Goal: Task Accomplishment & Management: Manage account settings

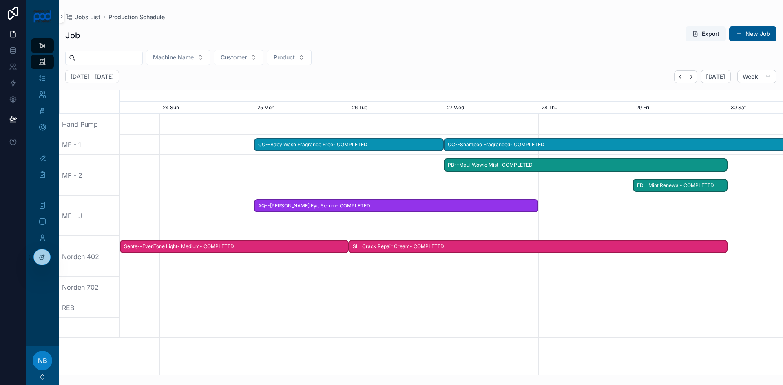
scroll to position [0, 995]
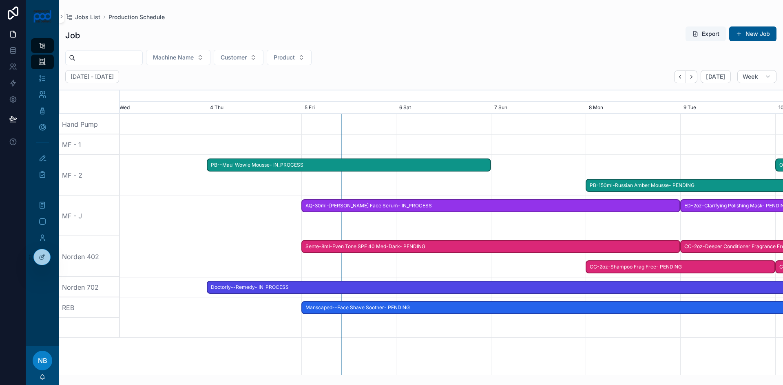
click at [377, 307] on span "Manscaped--Face Shave Soother- PENDING" at bounding box center [680, 307] width 756 height 13
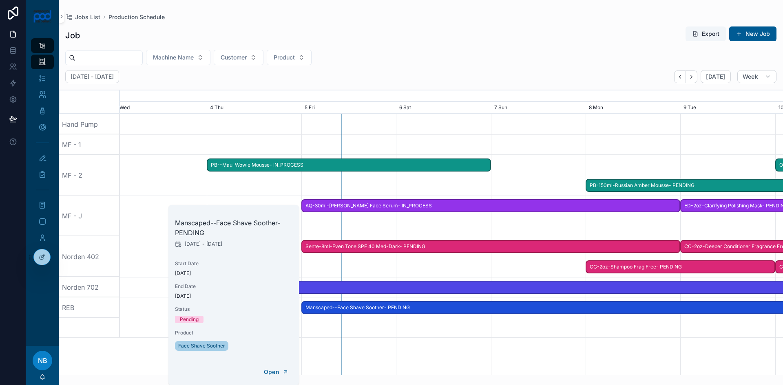
scroll to position [0, 988]
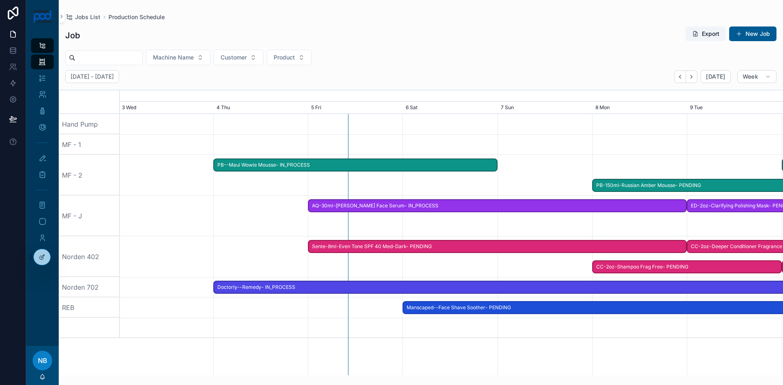
drag, startPoint x: 357, startPoint y: 309, endPoint x: 460, endPoint y: 308, distance: 102.4
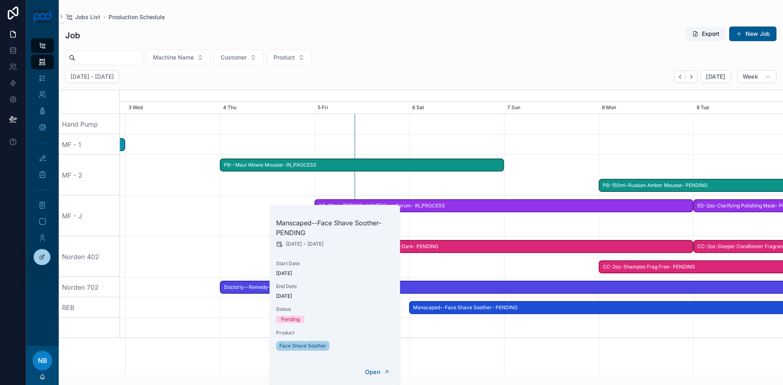
scroll to position [0, 995]
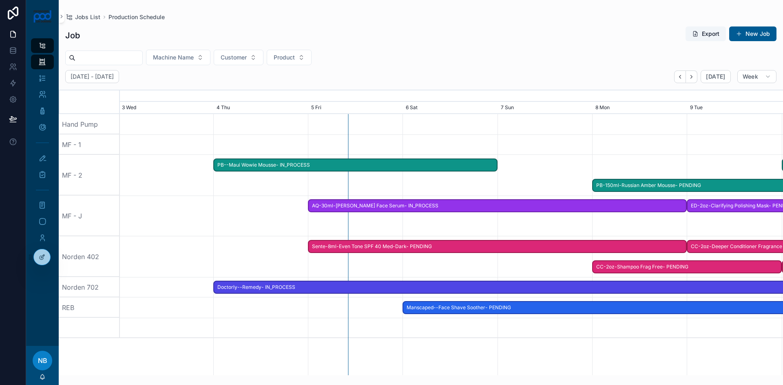
click at [448, 327] on div at bounding box center [451, 328] width 2653 height 20
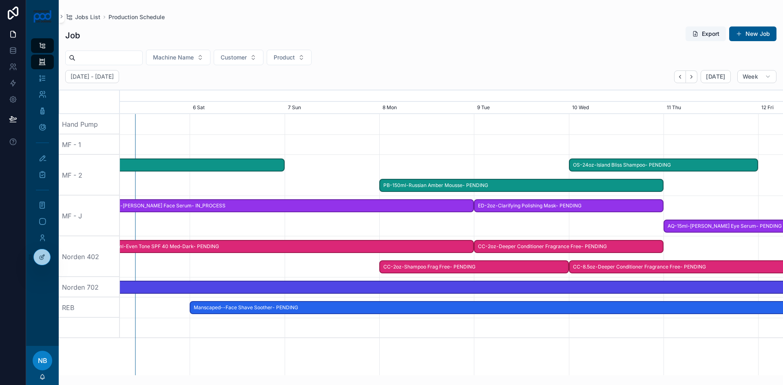
scroll to position [0, 1220]
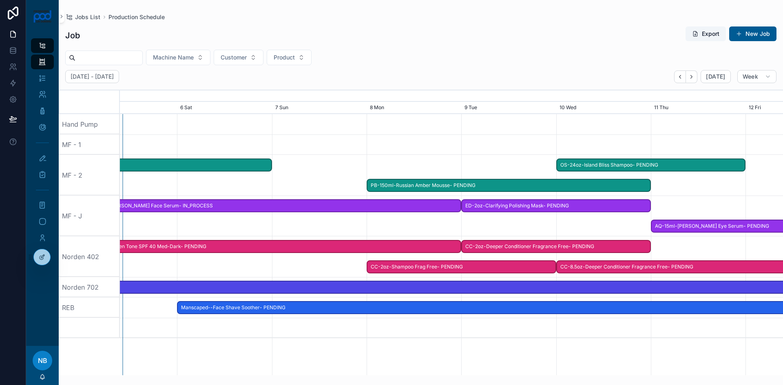
drag, startPoint x: 596, startPoint y: 332, endPoint x: 368, endPoint y: 330, distance: 227.6
click at [368, 330] on div at bounding box center [225, 328] width 2653 height 20
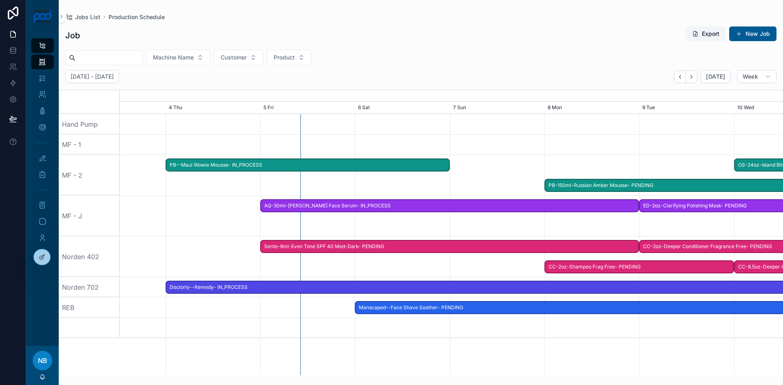
scroll to position [0, 1035]
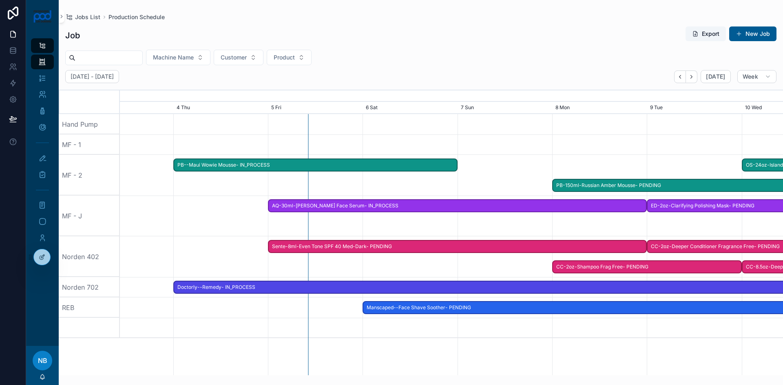
drag, startPoint x: 370, startPoint y: 330, endPoint x: 556, endPoint y: 334, distance: 186.4
click at [556, 334] on div at bounding box center [411, 328] width 2653 height 20
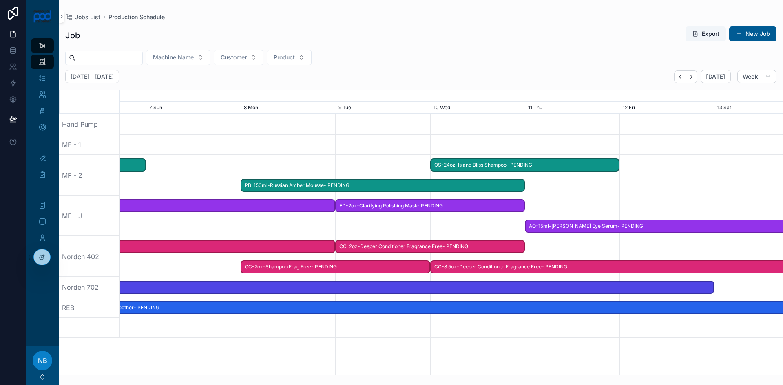
scroll to position [0, 1309]
drag, startPoint x: 513, startPoint y: 261, endPoint x: 187, endPoint y: 236, distance: 326.9
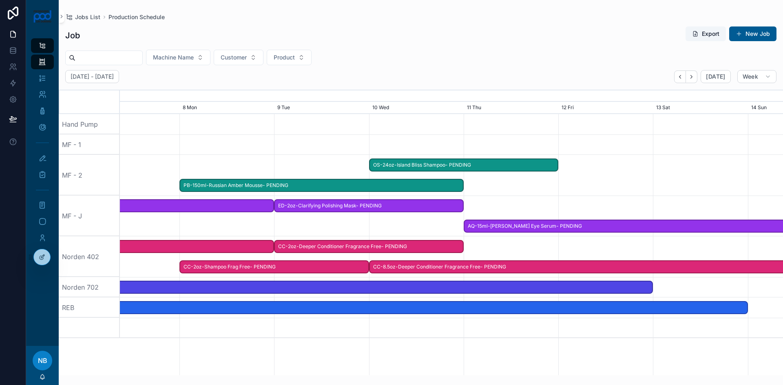
scroll to position [0, 1375]
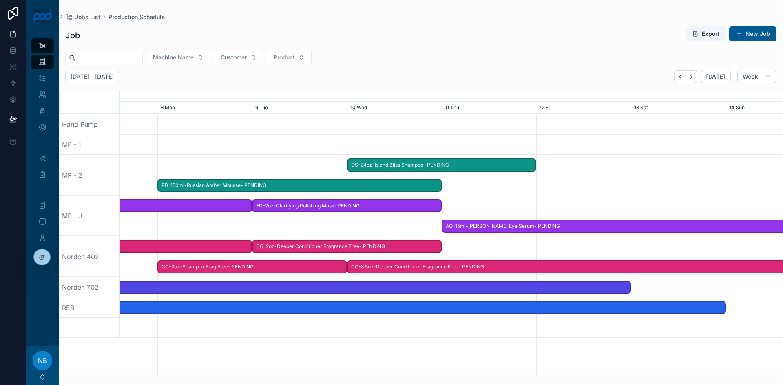
drag, startPoint x: 558, startPoint y: 238, endPoint x: 470, endPoint y: 241, distance: 88.2
click at [470, 241] on div at bounding box center [56, 257] width 2653 height 41
click at [331, 187] on span "PB-150ml-Russian Amber Mousse- PENDING" at bounding box center [299, 185] width 283 height 13
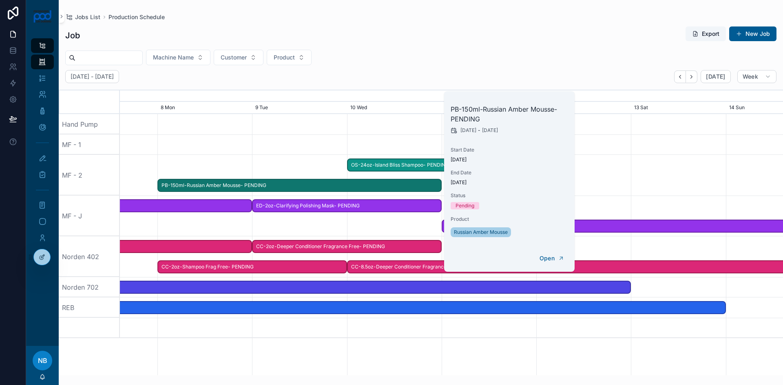
click at [303, 185] on span "PB-150ml-Russian Amber Mousse- PENDING" at bounding box center [299, 185] width 283 height 13
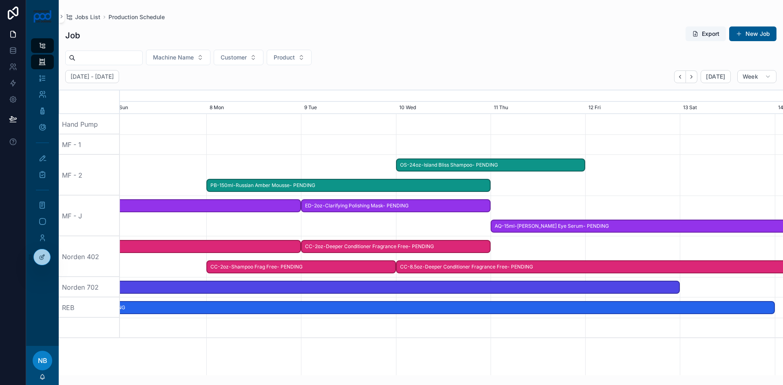
scroll to position [0, 913]
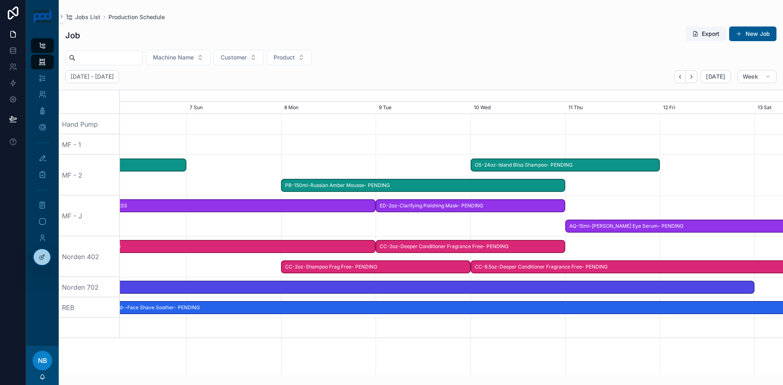
drag, startPoint x: 548, startPoint y: 346, endPoint x: 673, endPoint y: 328, distance: 126.6
click at [673, 328] on div "OS-8oz-Scrumptious Baby Cream- PENDING Lion Pose-30ml-4x Unspotted Serum- PENDI…" at bounding box center [451, 244] width 663 height 261
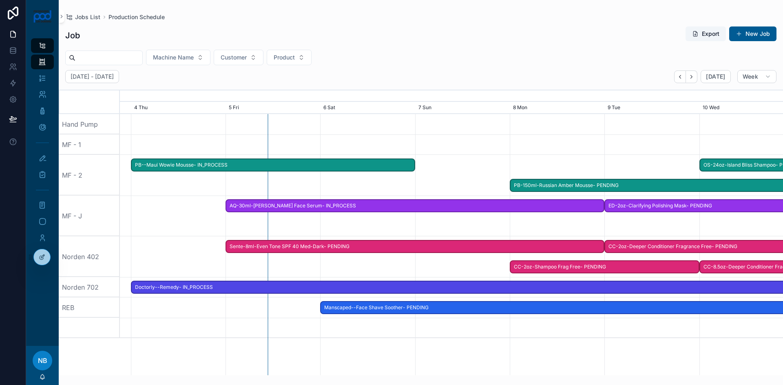
drag, startPoint x: 393, startPoint y: 338, endPoint x: 611, endPoint y: 330, distance: 218.4
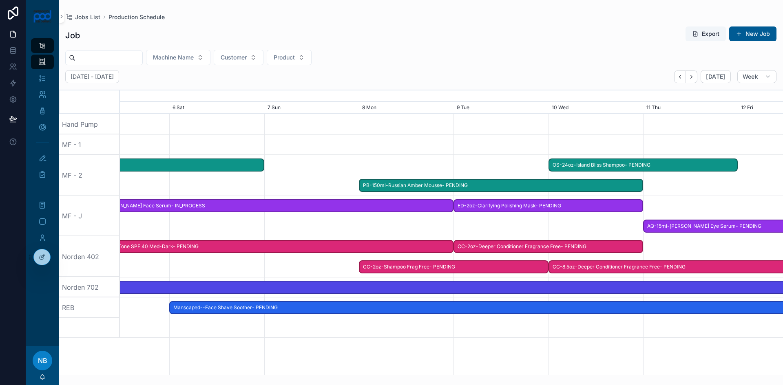
drag, startPoint x: 507, startPoint y: 351, endPoint x: 352, endPoint y: 343, distance: 154.4
click at [352, 343] on div "OS-8oz-Scrumptious Baby Cream- PENDING Lion Pose-30ml-4x Unspotted Serum- PENDI…" at bounding box center [451, 244] width 663 height 261
click at [640, 184] on span "PB-150ml-Russian Amber Mousse- PENDING" at bounding box center [501, 185] width 283 height 13
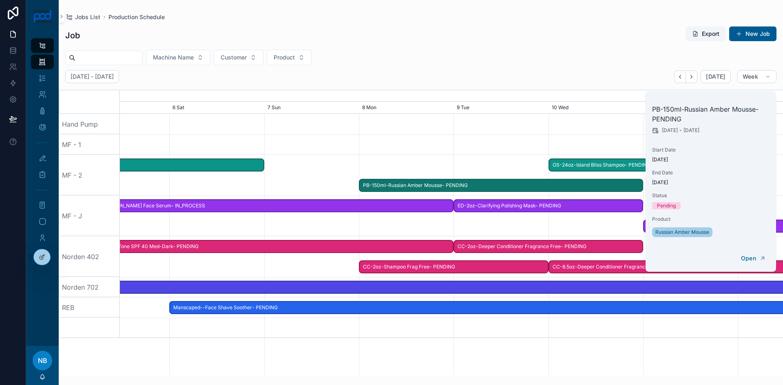
scroll to position [0, 800]
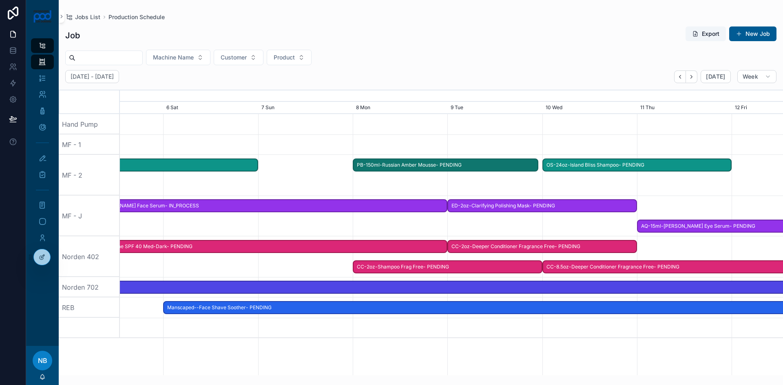
drag, startPoint x: 640, startPoint y: 186, endPoint x: 539, endPoint y: 193, distance: 101.8
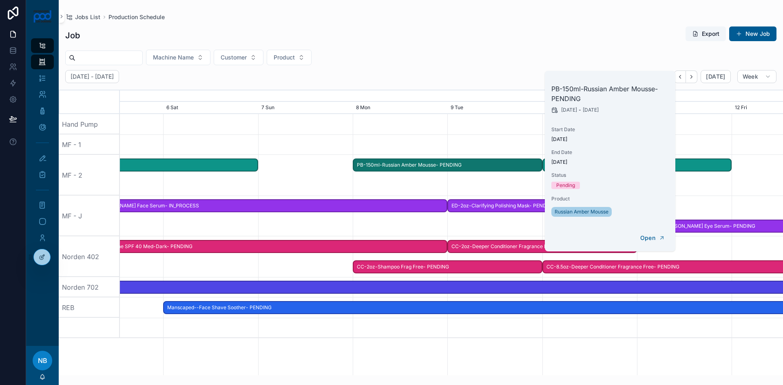
click at [471, 208] on span "ED-2oz-Clarifying Polishing Mask- PENDING" at bounding box center [542, 205] width 188 height 13
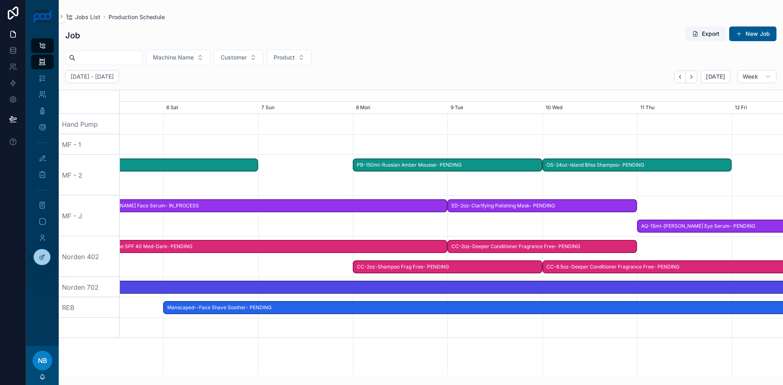
click at [365, 224] on div at bounding box center [451, 216] width 2653 height 41
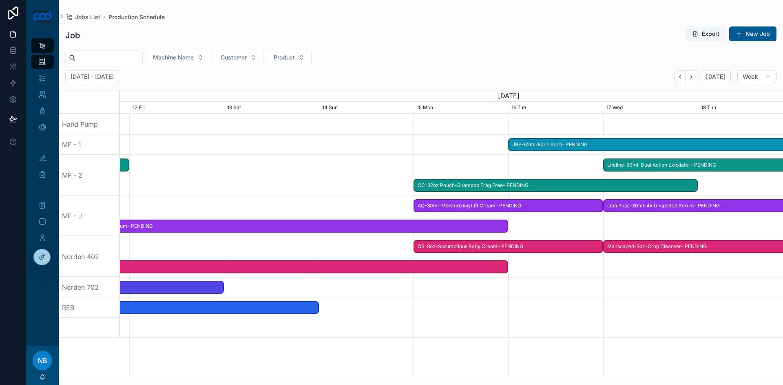
drag, startPoint x: 726, startPoint y: 183, endPoint x: 186, endPoint y: 191, distance: 539.7
click at [165, 195] on div at bounding box center [331, 175] width 2653 height 41
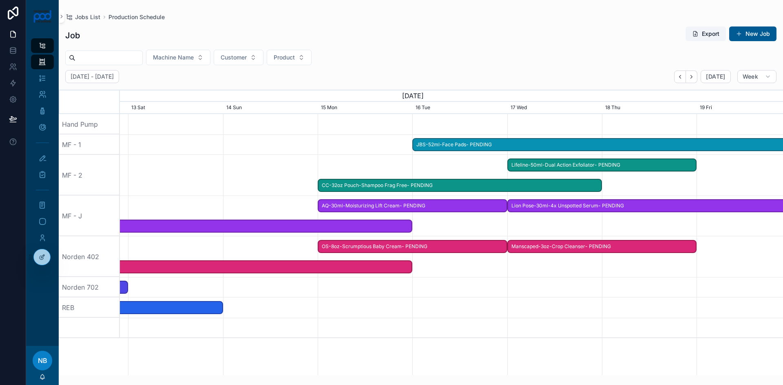
drag, startPoint x: 382, startPoint y: 183, endPoint x: 244, endPoint y: 183, distance: 137.9
click at [244, 183] on div at bounding box center [451, 175] width 2653 height 41
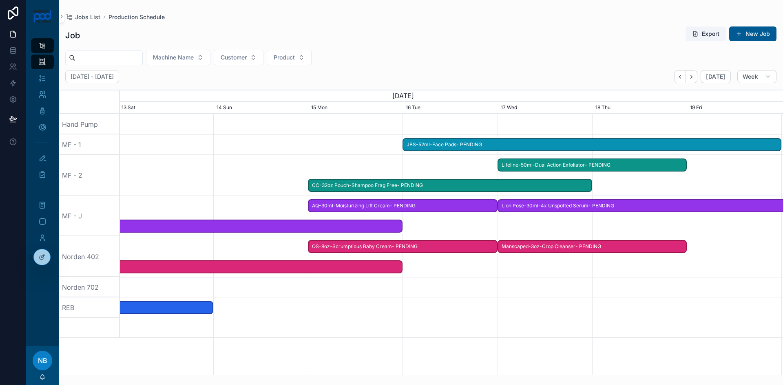
drag, startPoint x: 556, startPoint y: 209, endPoint x: 547, endPoint y: 211, distance: 10.0
click at [547, 211] on span "Lion Pose-30ml-4x Unspotted Serum- PENDING" at bounding box center [686, 205] width 377 height 13
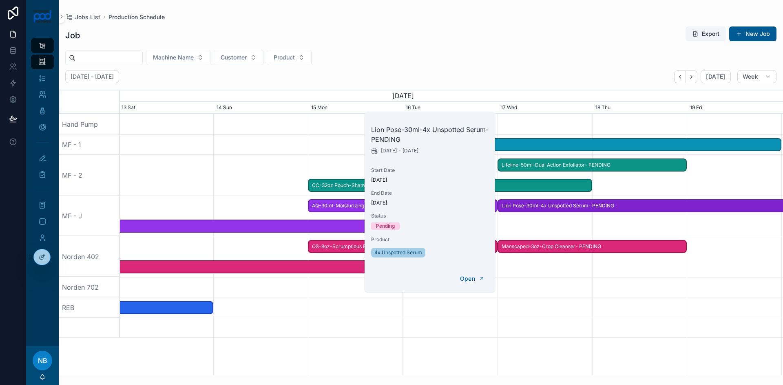
click at [546, 208] on span "Lion Pose-30ml-4x Unspotted Serum- PENDING" at bounding box center [686, 205] width 377 height 13
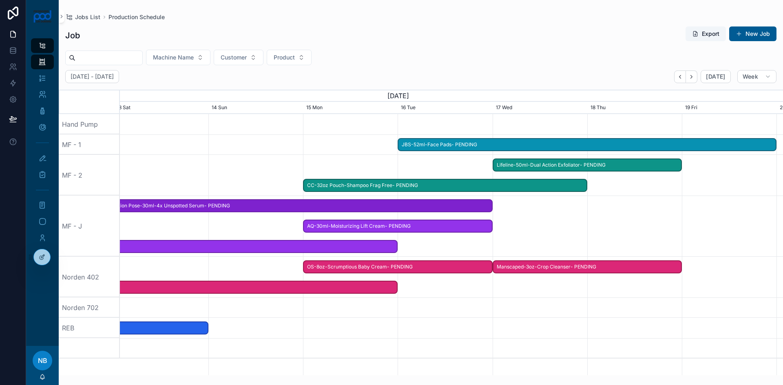
drag, startPoint x: 545, startPoint y: 208, endPoint x: 163, endPoint y: 202, distance: 381.8
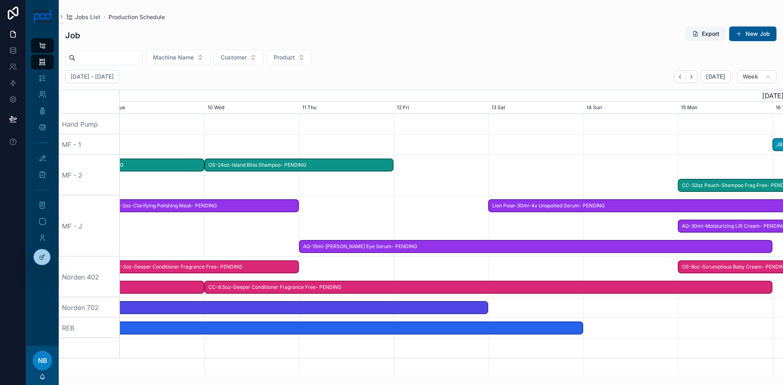
drag, startPoint x: 203, startPoint y: 217, endPoint x: 578, endPoint y: 220, distance: 374.5
click at [579, 220] on div at bounding box center [451, 226] width 2653 height 61
click at [571, 207] on span "Lion Pose-30ml-4x Unspotted Serum- PENDING" at bounding box center [678, 205] width 377 height 13
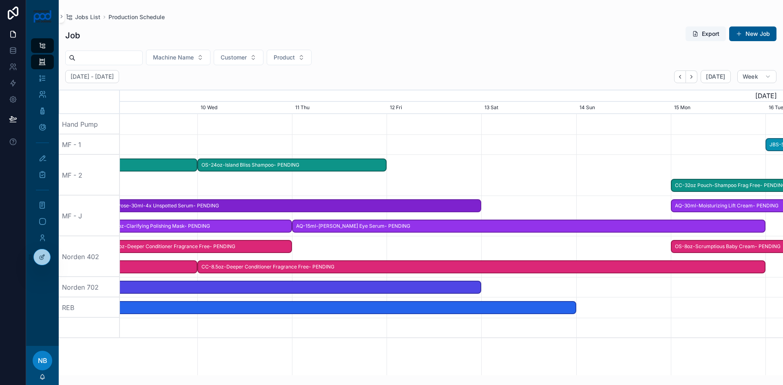
drag, startPoint x: 570, startPoint y: 207, endPoint x: 183, endPoint y: 215, distance: 387.2
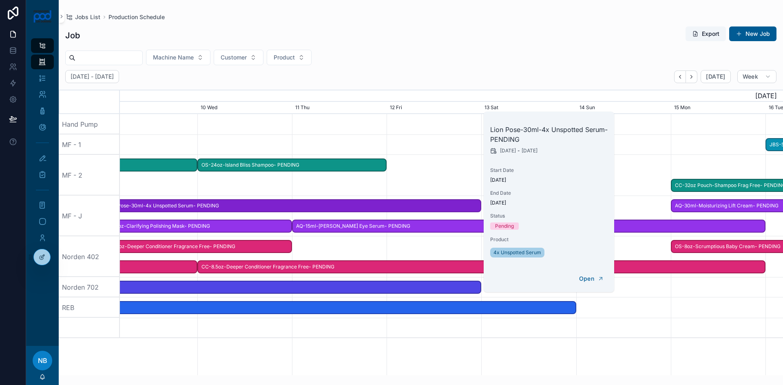
click at [276, 184] on div at bounding box center [451, 175] width 2653 height 41
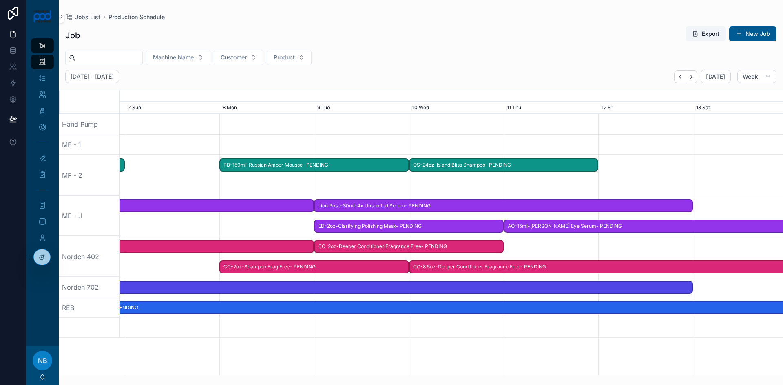
scroll to position [0, 937]
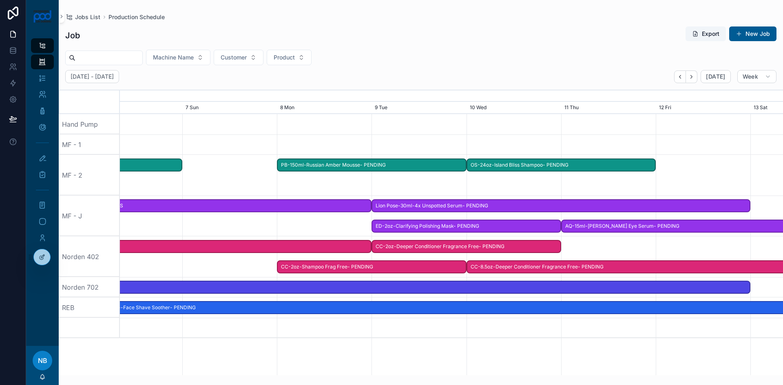
drag, startPoint x: 230, startPoint y: 186, endPoint x: 534, endPoint y: 183, distance: 303.1
click at [534, 183] on div at bounding box center [509, 175] width 2653 height 41
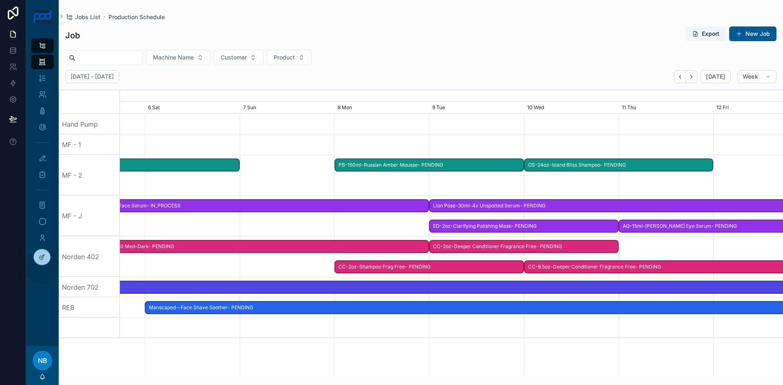
scroll to position [0, 994]
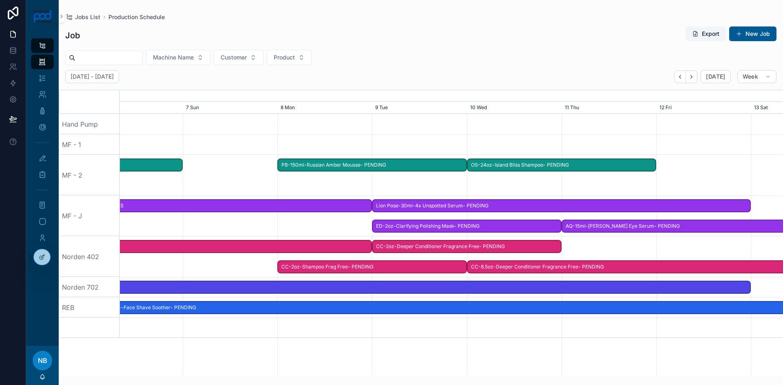
click at [514, 210] on span "Lion Pose-30ml-4x Unspotted Serum- PENDING" at bounding box center [561, 205] width 377 height 13
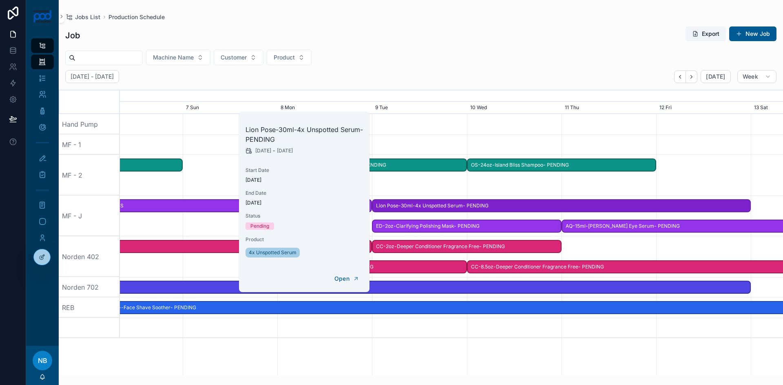
scroll to position [0, 998]
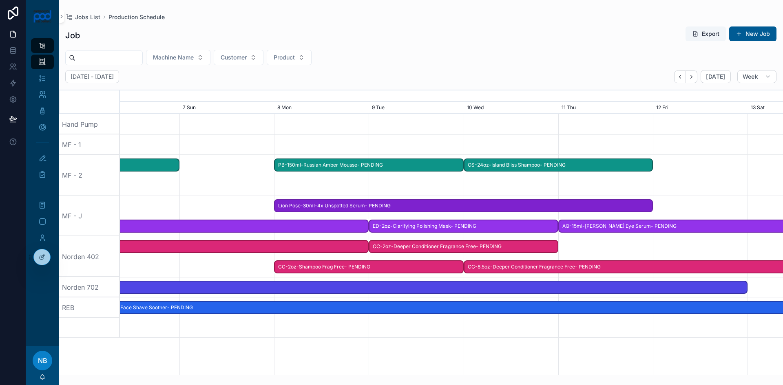
drag, startPoint x: 514, startPoint y: 207, endPoint x: 414, endPoint y: 214, distance: 99.7
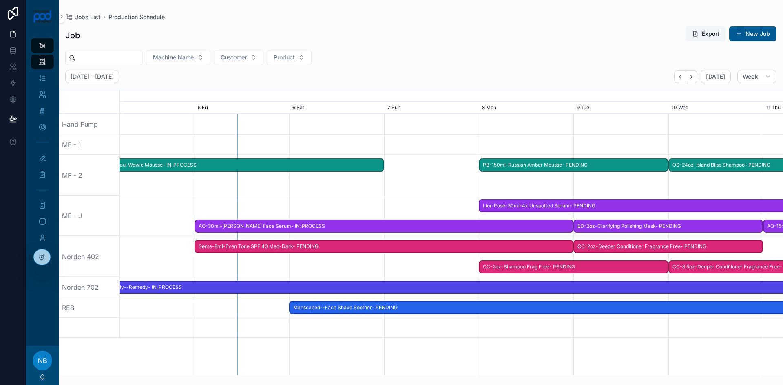
scroll to position [0, 759]
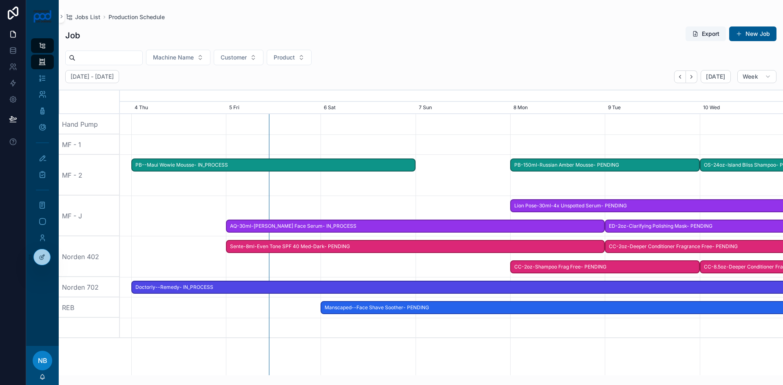
drag, startPoint x: 365, startPoint y: 186, endPoint x: 601, endPoint y: 181, distance: 236.2
click at [601, 181] on div at bounding box center [687, 175] width 2653 height 41
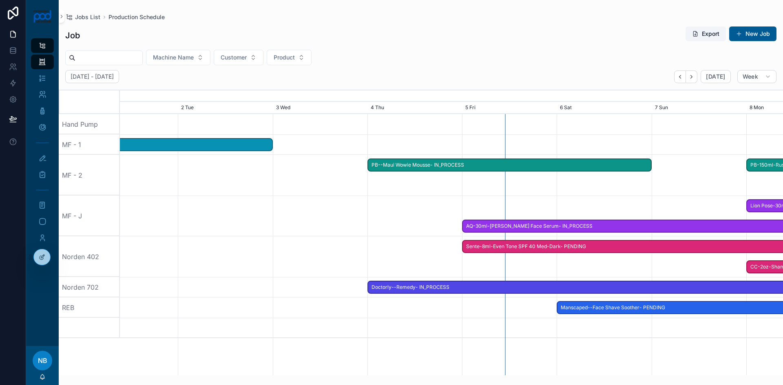
scroll to position [0, 995]
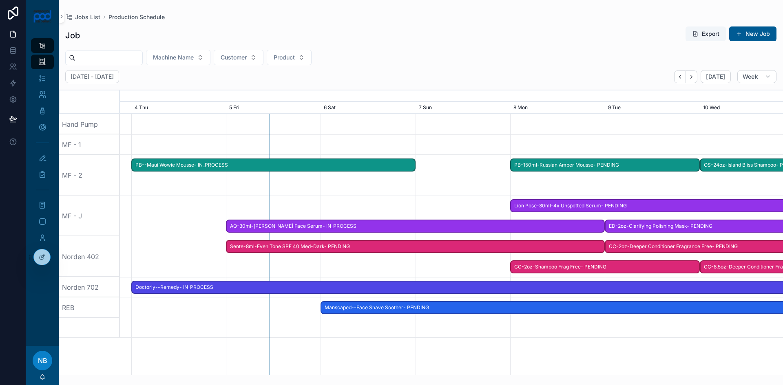
click at [590, 206] on span "Lion Pose-30ml-4x Unspotted Serum- PENDING" at bounding box center [699, 205] width 377 height 13
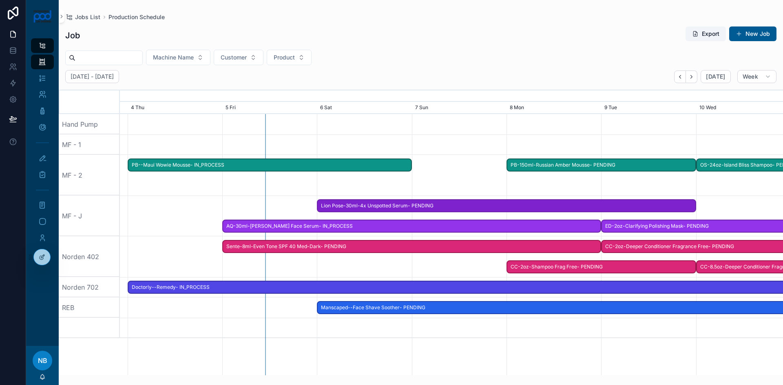
drag, startPoint x: 593, startPoint y: 206, endPoint x: 400, endPoint y: 208, distance: 193.4
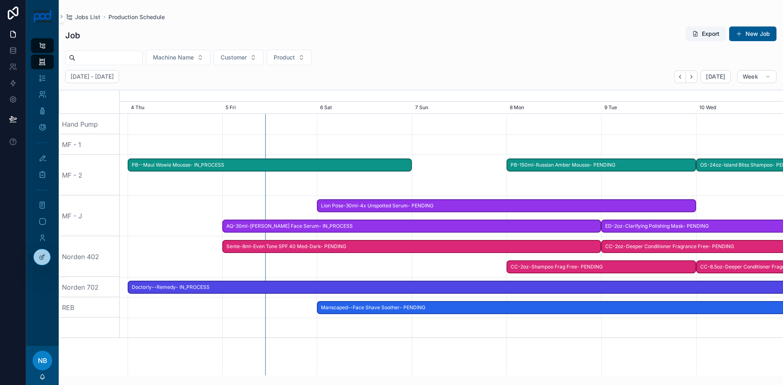
click at [425, 186] on div at bounding box center [451, 175] width 2653 height 41
click at [589, 227] on span "AQ-30ml-[PERSON_NAME] Face Serum- IN_PROCESS" at bounding box center [411, 226] width 377 height 13
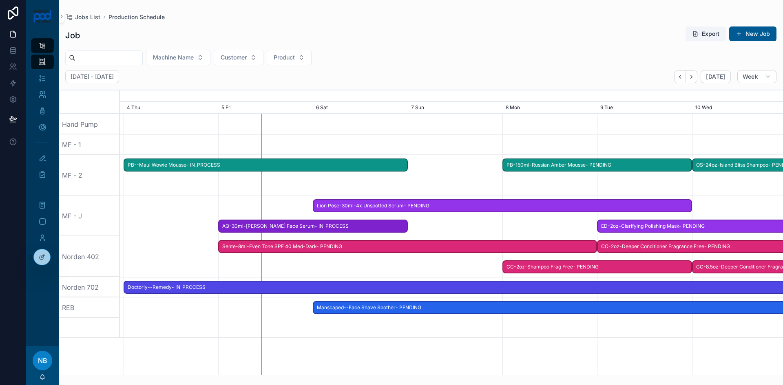
drag, startPoint x: 596, startPoint y: 226, endPoint x: 407, endPoint y: 226, distance: 189.7
click at [407, 226] on span at bounding box center [402, 227] width 10 height 12
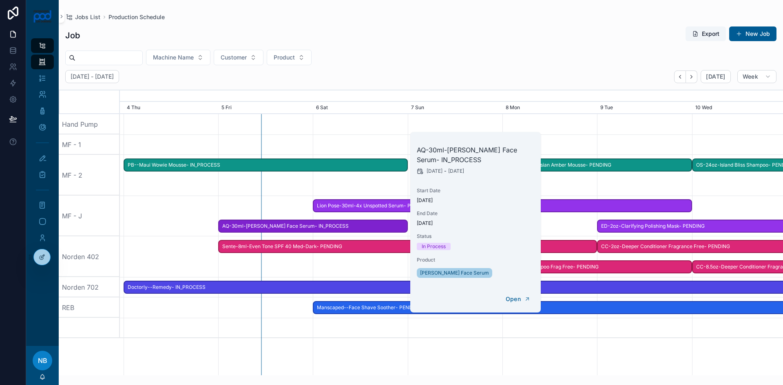
click at [561, 218] on div at bounding box center [451, 216] width 2653 height 41
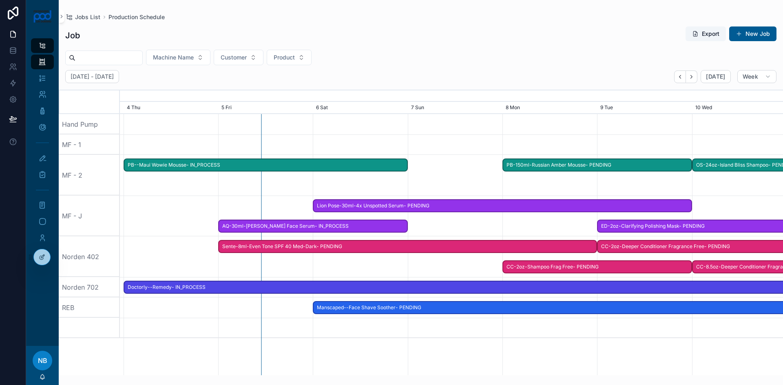
click at [603, 204] on span "Lion Pose-30ml-4x Unspotted Serum- PENDING" at bounding box center [502, 205] width 377 height 13
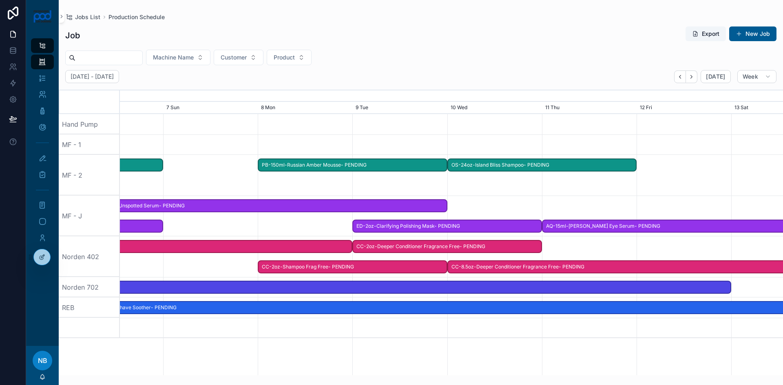
drag, startPoint x: 642, startPoint y: 337, endPoint x: 391, endPoint y: 320, distance: 251.8
click at [396, 328] on div at bounding box center [206, 328] width 2653 height 20
click at [402, 206] on span "Lion Pose-30ml-4x Unspotted Serum- PENDING" at bounding box center [256, 205] width 377 height 13
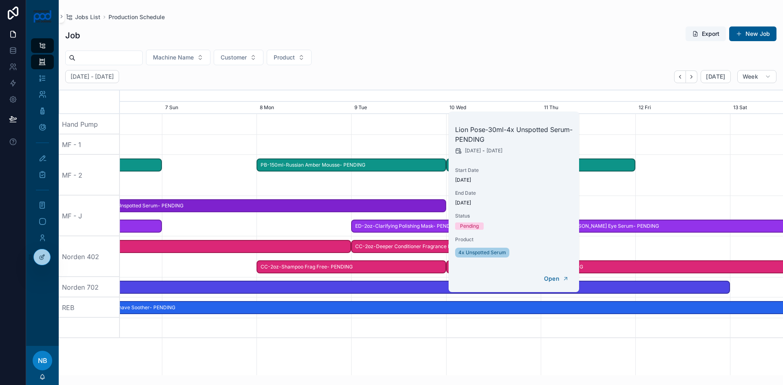
click at [436, 230] on span "ED-2oz-Clarifying Polishing Mask- PENDING" at bounding box center [446, 226] width 188 height 13
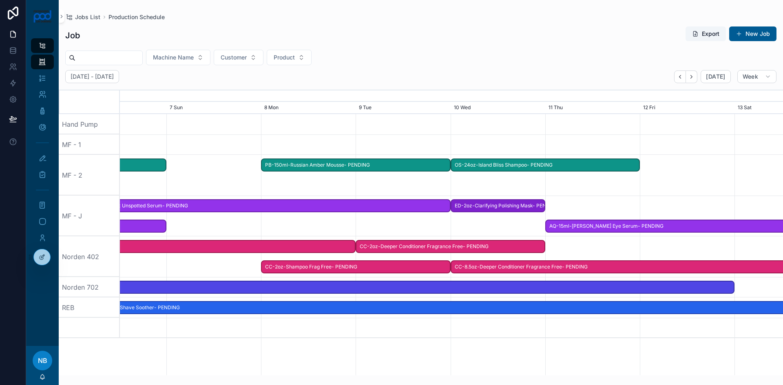
drag, startPoint x: 354, startPoint y: 227, endPoint x: 451, endPoint y: 226, distance: 96.7
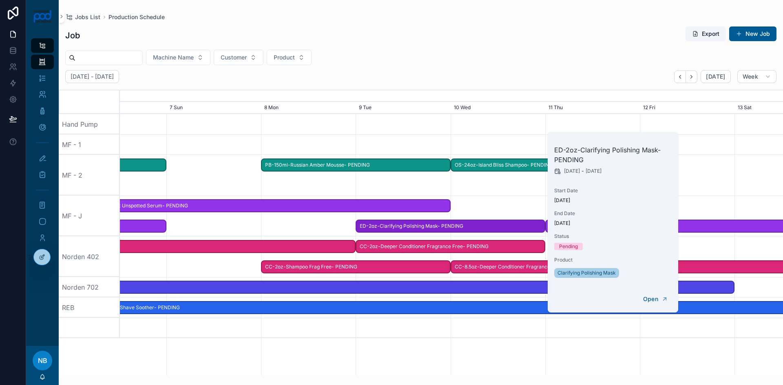
click at [473, 226] on span "ED-2oz-Clarifying Polishing Mask- PENDING" at bounding box center [451, 226] width 188 height 13
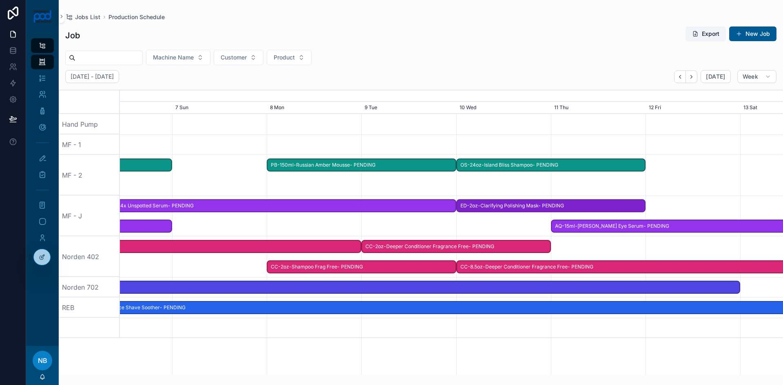
drag, startPoint x: 478, startPoint y: 228, endPoint x: 578, endPoint y: 217, distance: 100.5
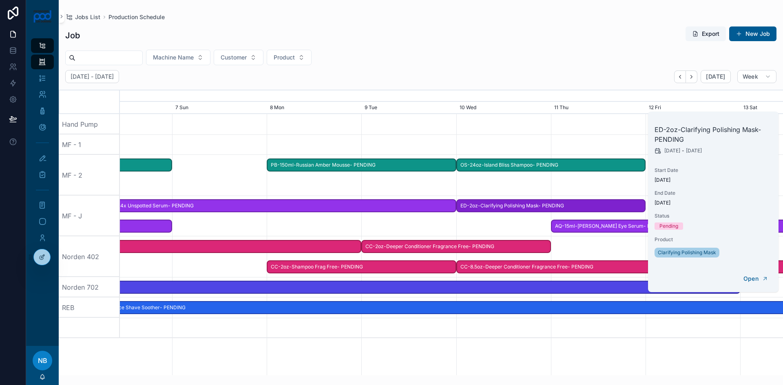
click at [426, 207] on span "Lion Pose-30ml-4x Unspotted Serum- PENDING" at bounding box center [266, 205] width 377 height 13
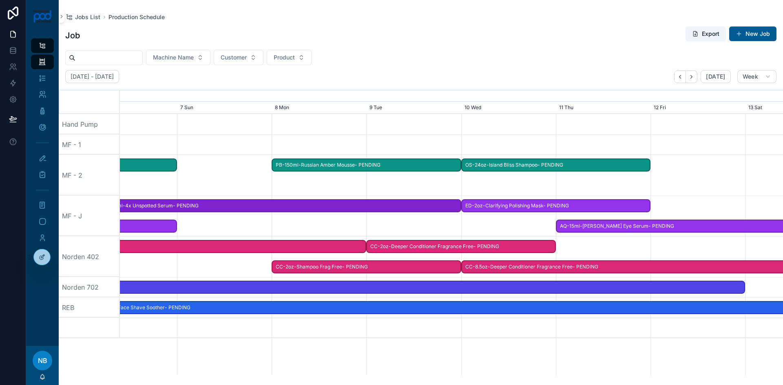
drag, startPoint x: 413, startPoint y: 207, endPoint x: 417, endPoint y: 216, distance: 10.2
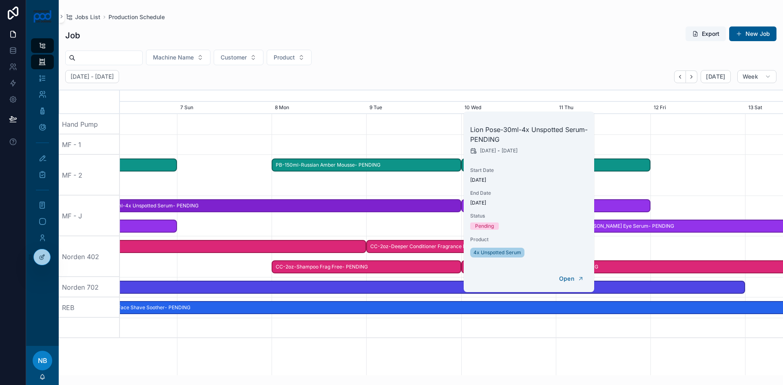
click at [425, 210] on span "Lion Pose-30ml-4x Unspotted Serum- PENDING" at bounding box center [271, 205] width 377 height 13
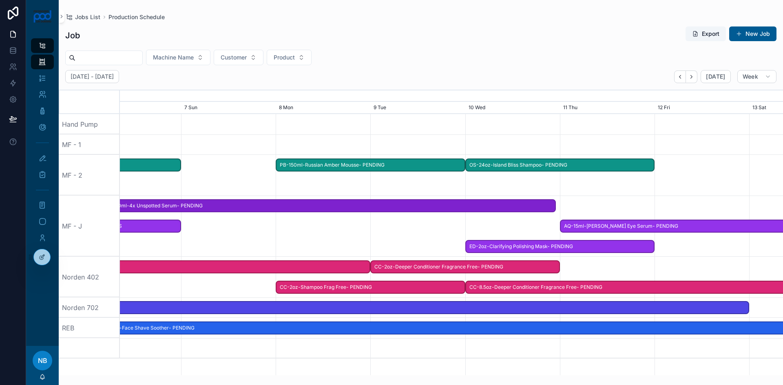
drag, startPoint x: 457, startPoint y: 205, endPoint x: 557, endPoint y: 211, distance: 100.1
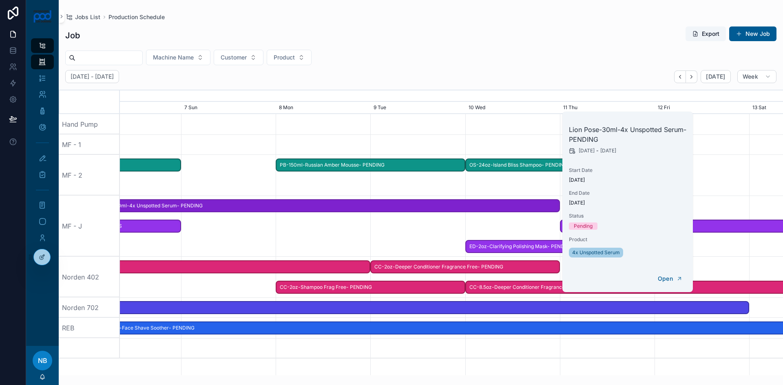
click at [742, 250] on div at bounding box center [451, 226] width 2653 height 61
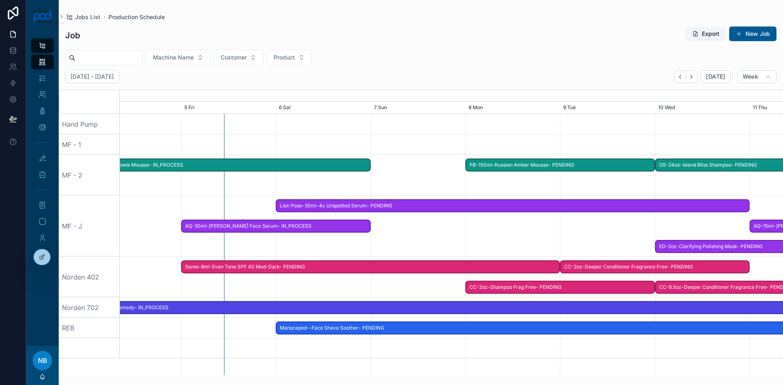
scroll to position [0, 771]
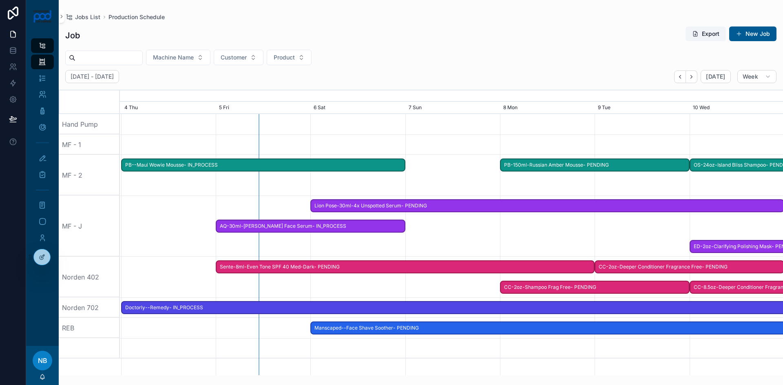
drag, startPoint x: 254, startPoint y: 245, endPoint x: 479, endPoint y: 232, distance: 225.2
click at [479, 232] on div at bounding box center [675, 226] width 2653 height 61
